Goal: Information Seeking & Learning: Check status

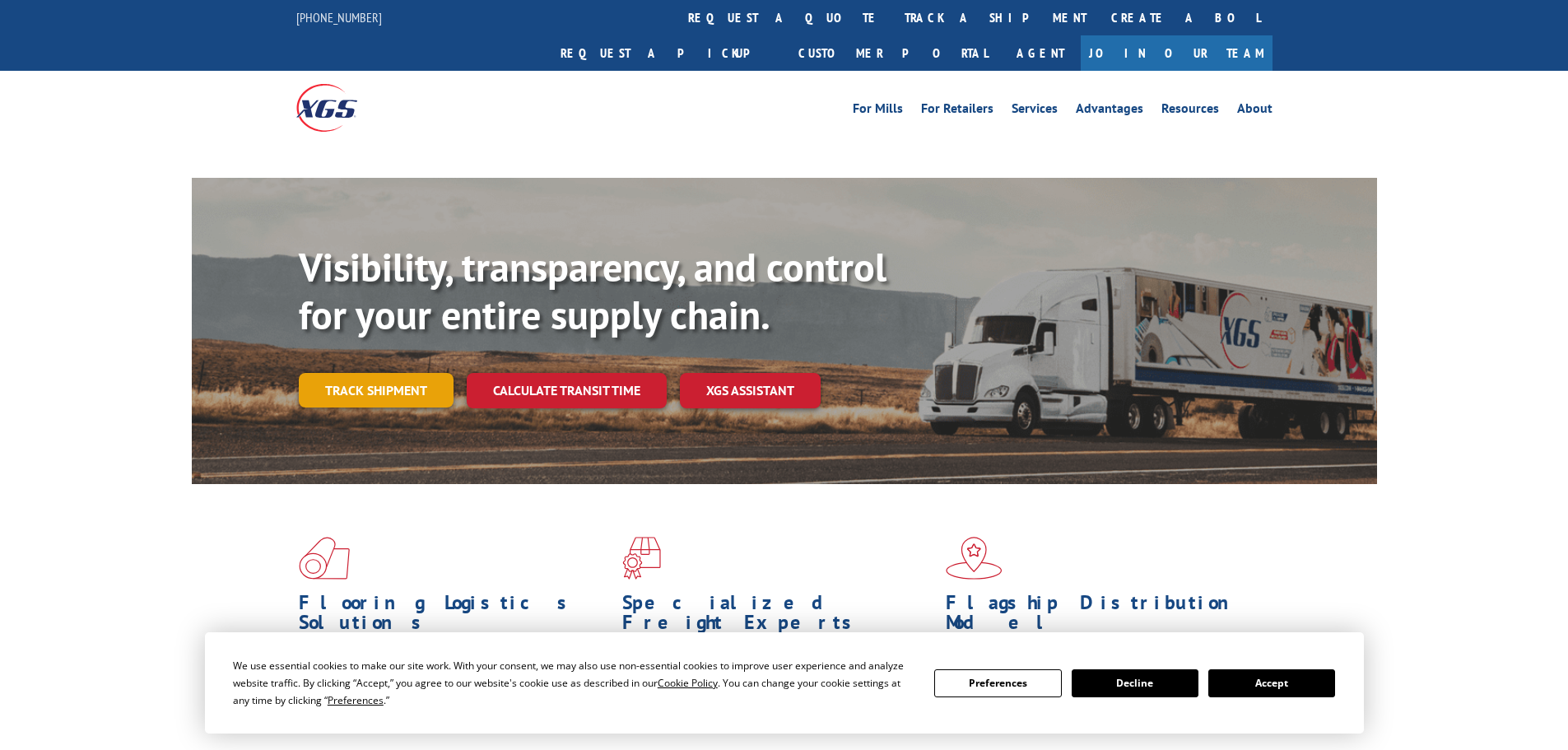
click at [358, 373] on link "Track shipment" at bounding box center [377, 390] width 155 height 35
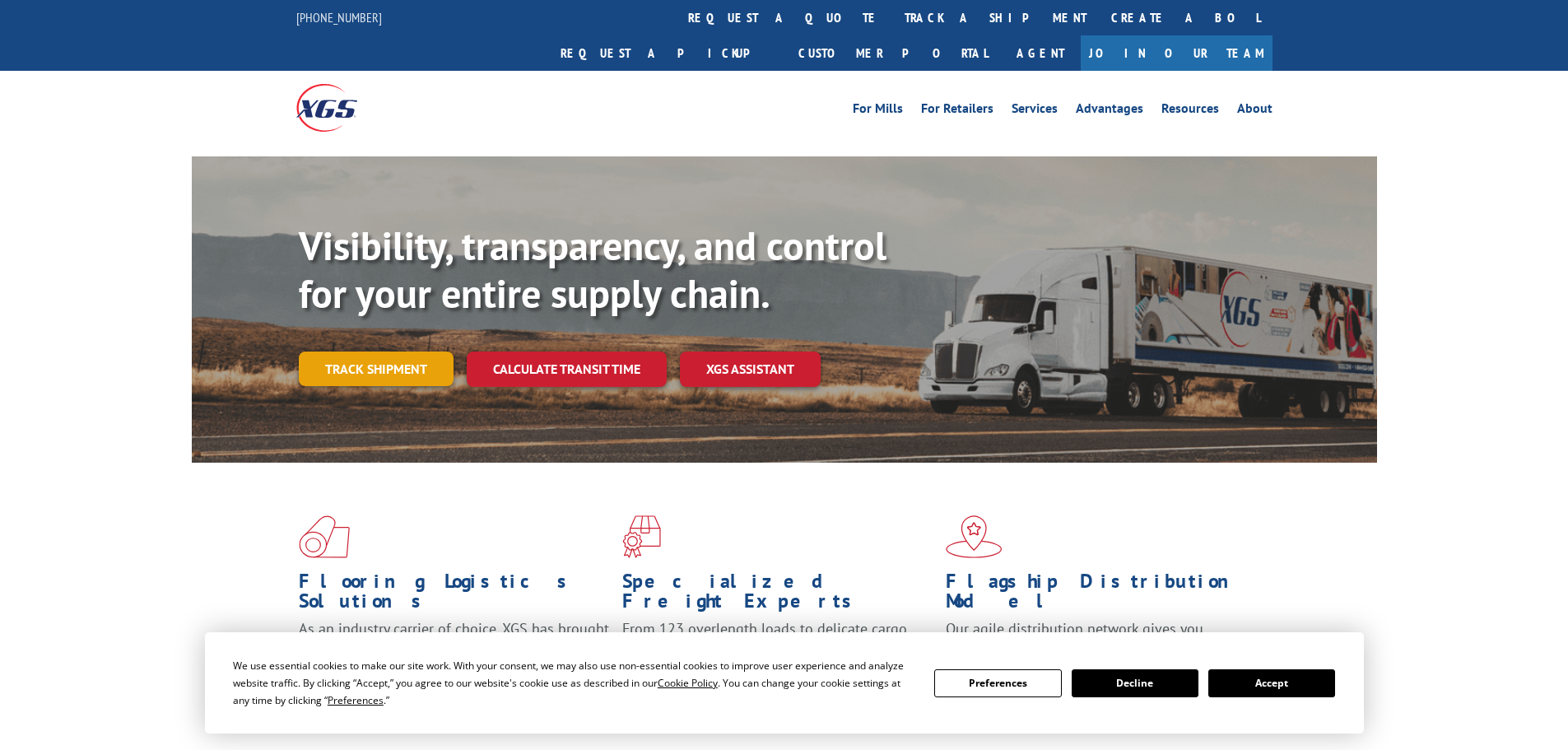
click at [372, 351] on link "Track shipment" at bounding box center [377, 368] width 155 height 35
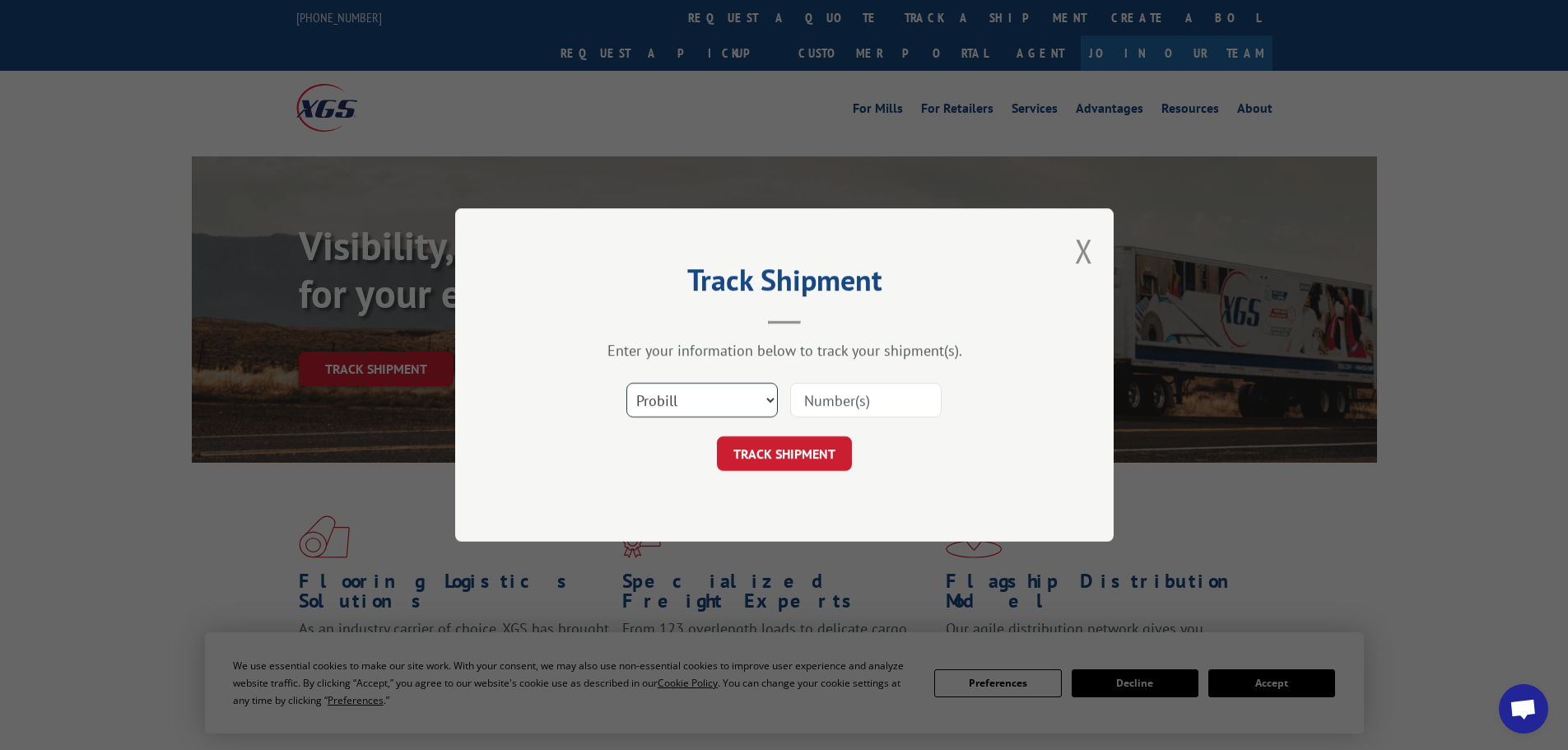
click at [668, 401] on select "Select category... Probill BOL PO" at bounding box center [702, 400] width 152 height 35
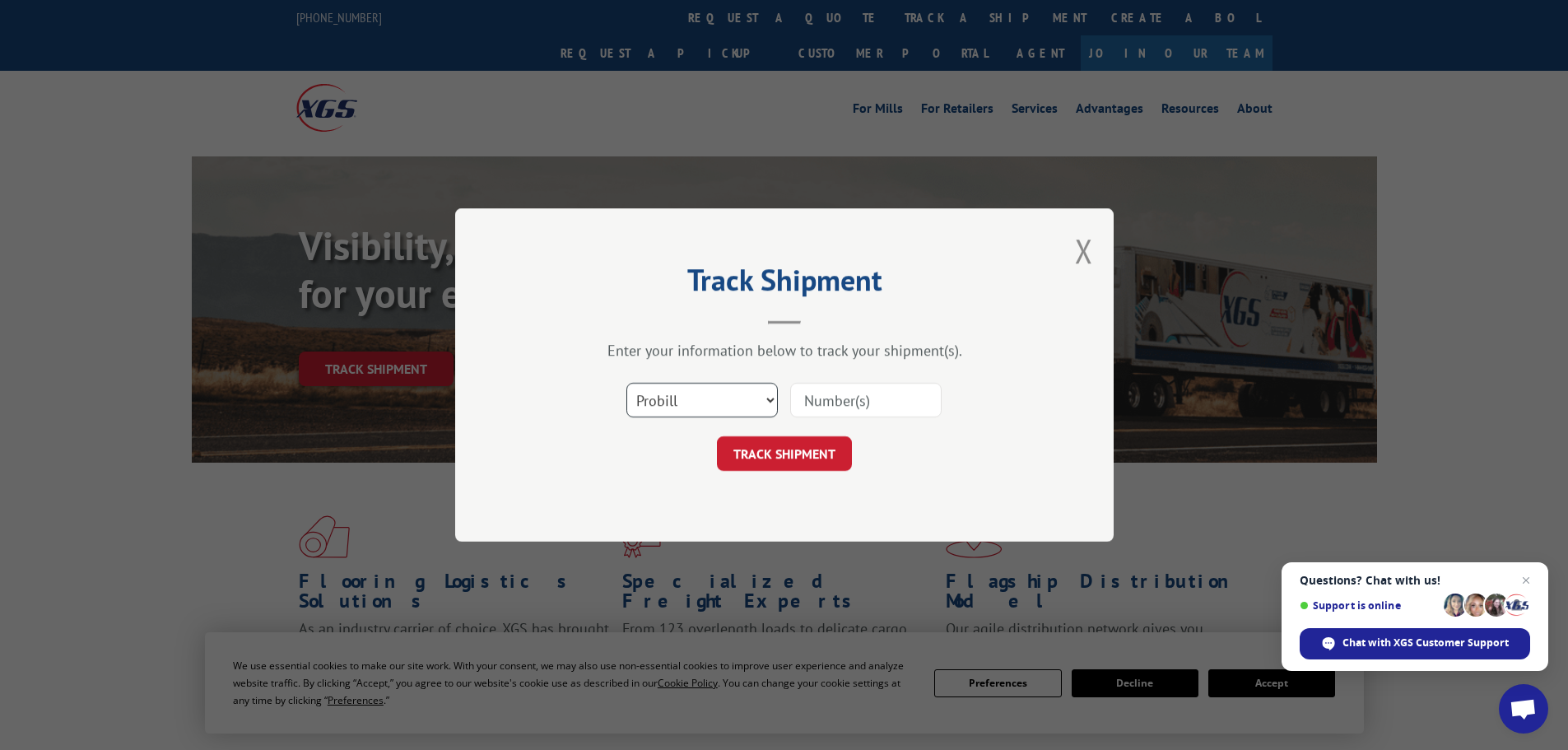
select select "bol"
click at [626, 383] on select "Select category... Probill BOL PO" at bounding box center [702, 400] width 152 height 35
click at [823, 397] on input at bounding box center [866, 400] width 152 height 35
paste input "392515911394"
type input "392515911394"
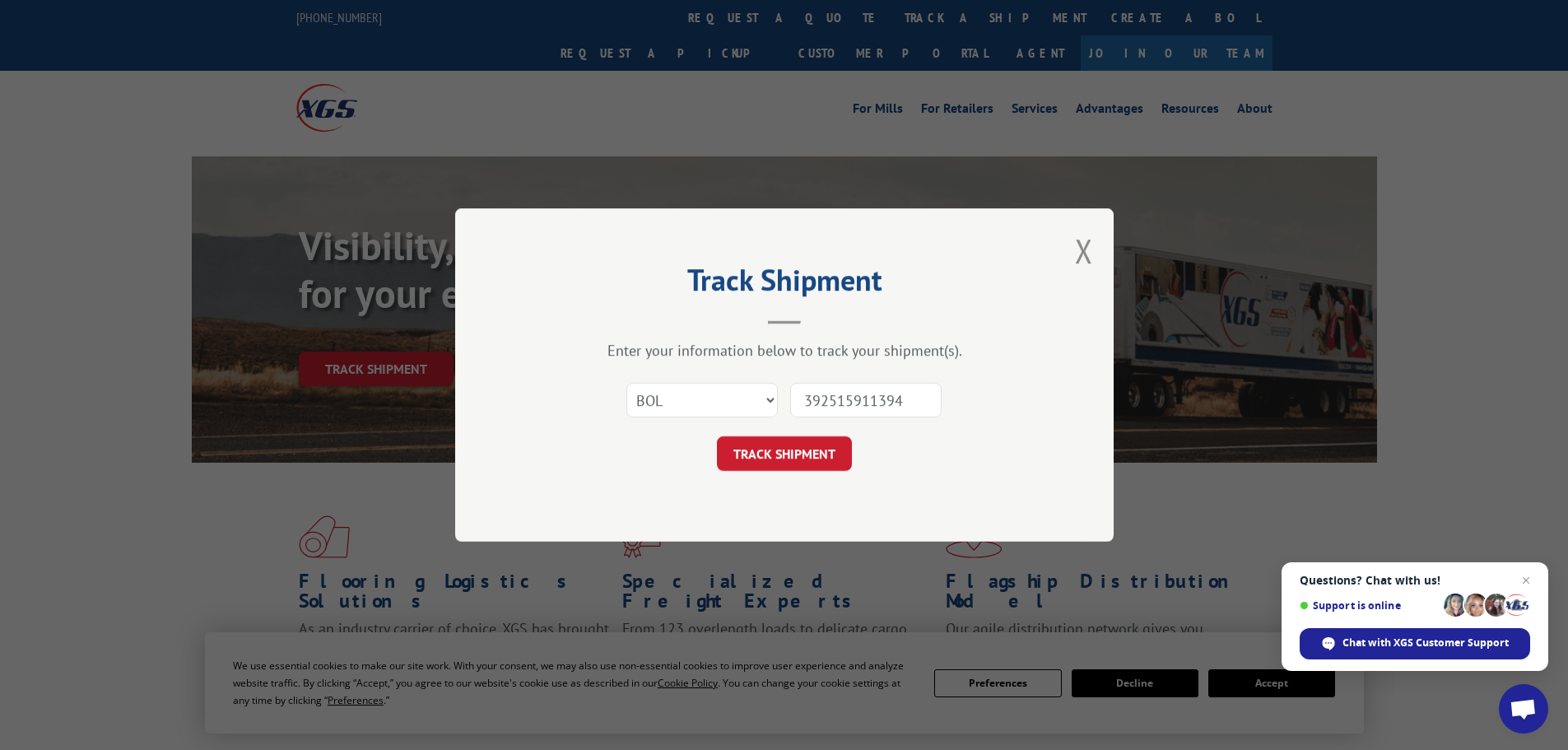
click at [717, 436] on button "TRACK SHIPMENT" at bounding box center [784, 453] width 135 height 35
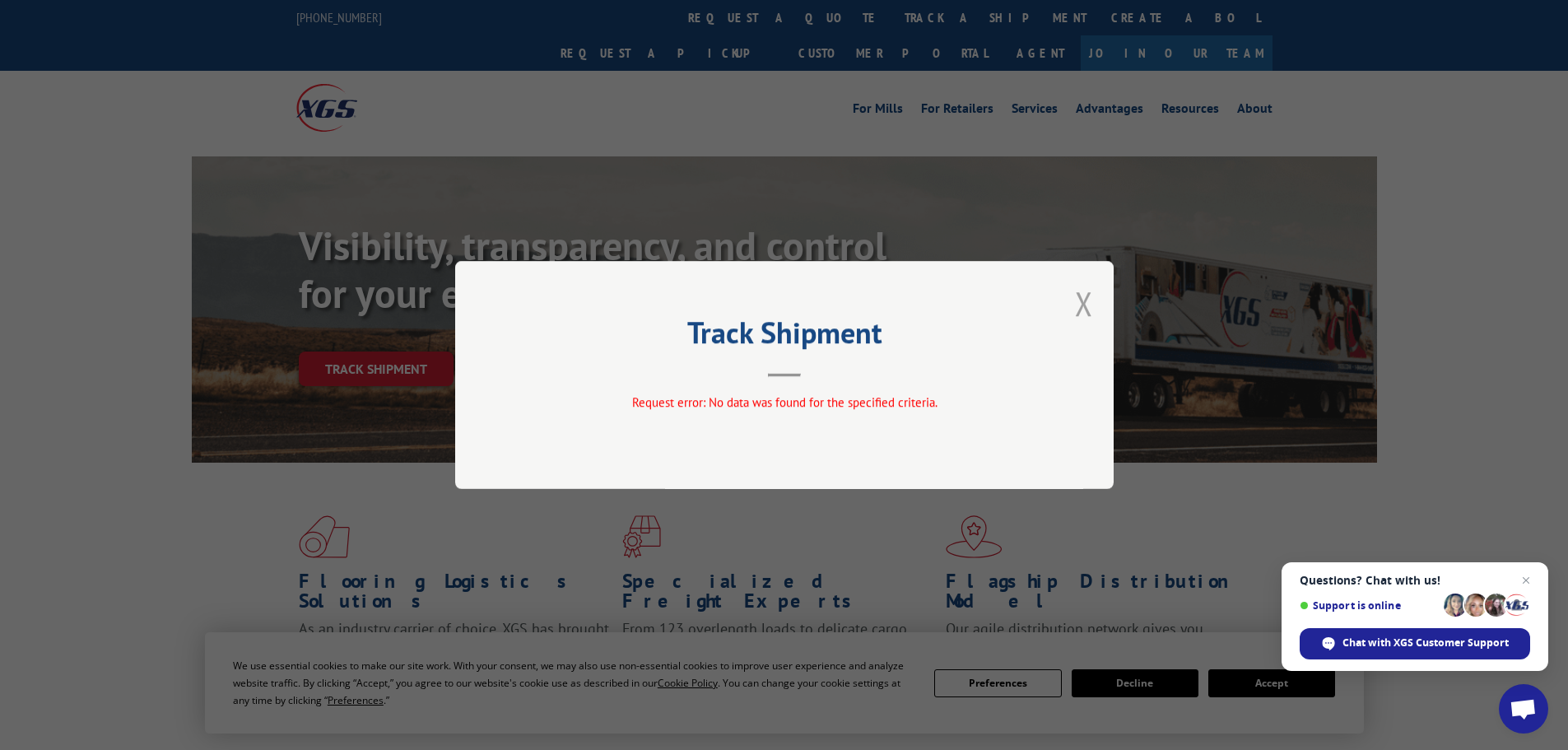
click at [1089, 311] on button "Close modal" at bounding box center [1083, 303] width 18 height 43
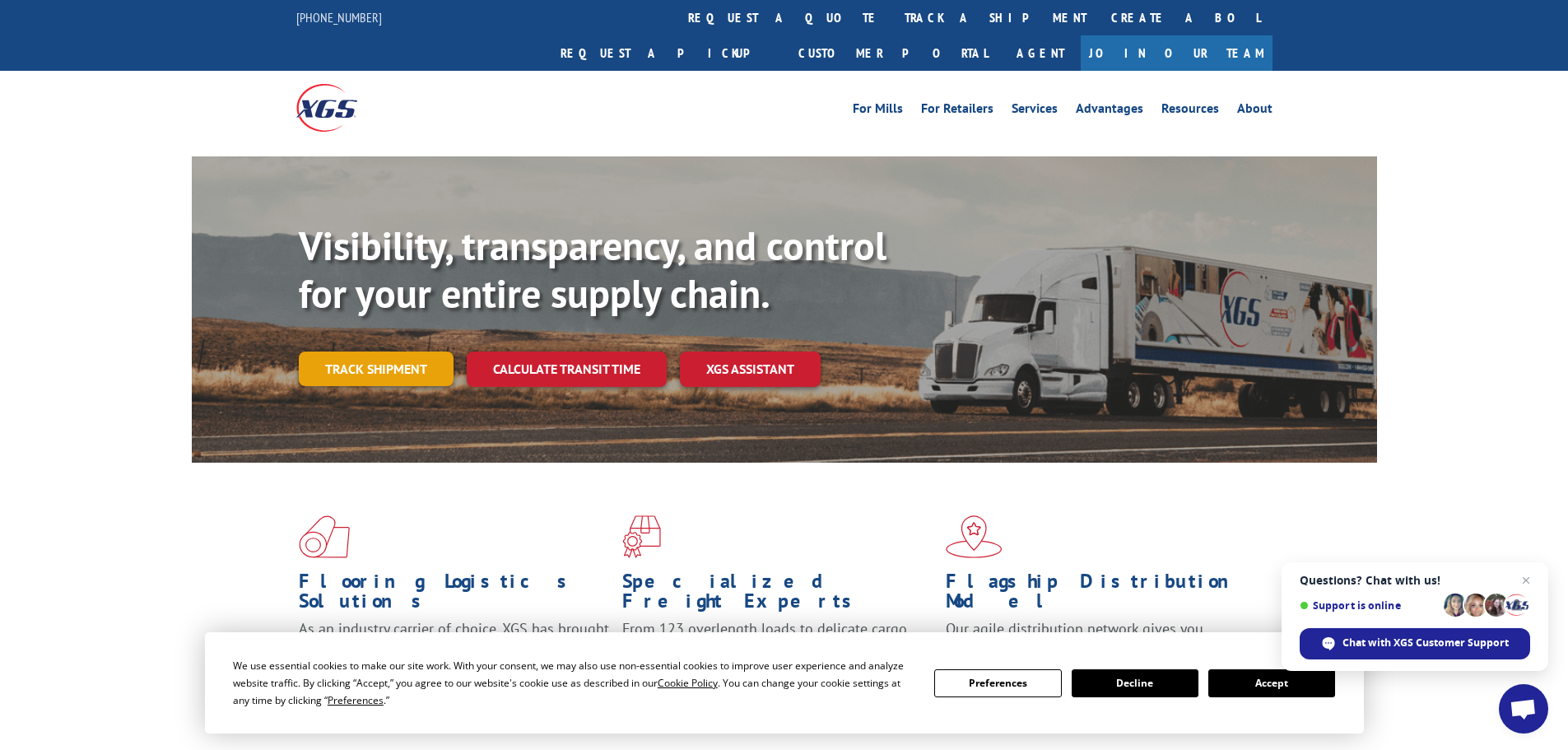
click at [359, 351] on link "Track shipment" at bounding box center [377, 368] width 155 height 35
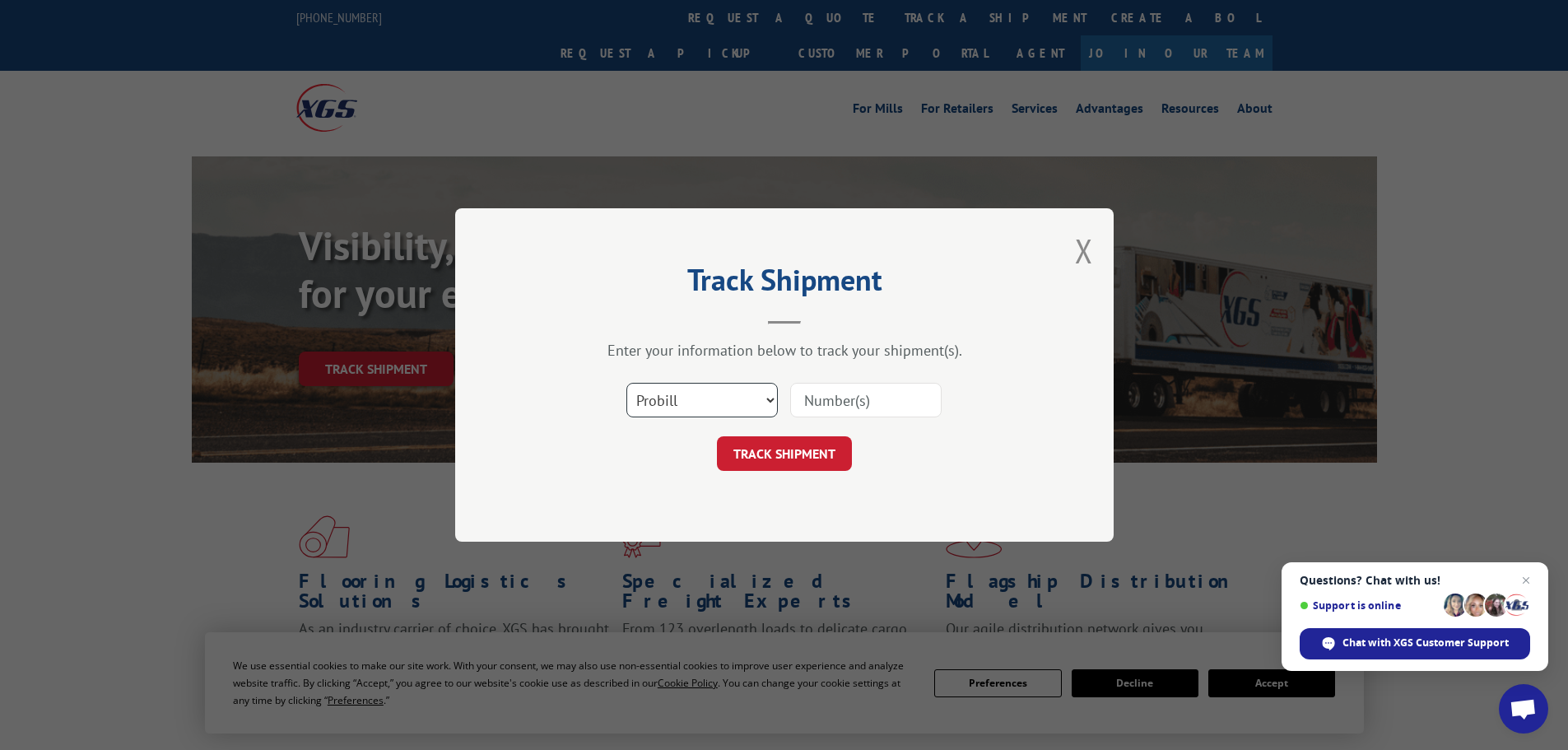
click at [662, 403] on select "Select category... Probill BOL PO" at bounding box center [702, 400] width 152 height 35
click at [839, 396] on input at bounding box center [866, 400] width 152 height 35
paste input "392515911394"
type input "392515911394"
click at [717, 436] on button "TRACK SHIPMENT" at bounding box center [784, 453] width 135 height 35
